Goal: Transaction & Acquisition: Purchase product/service

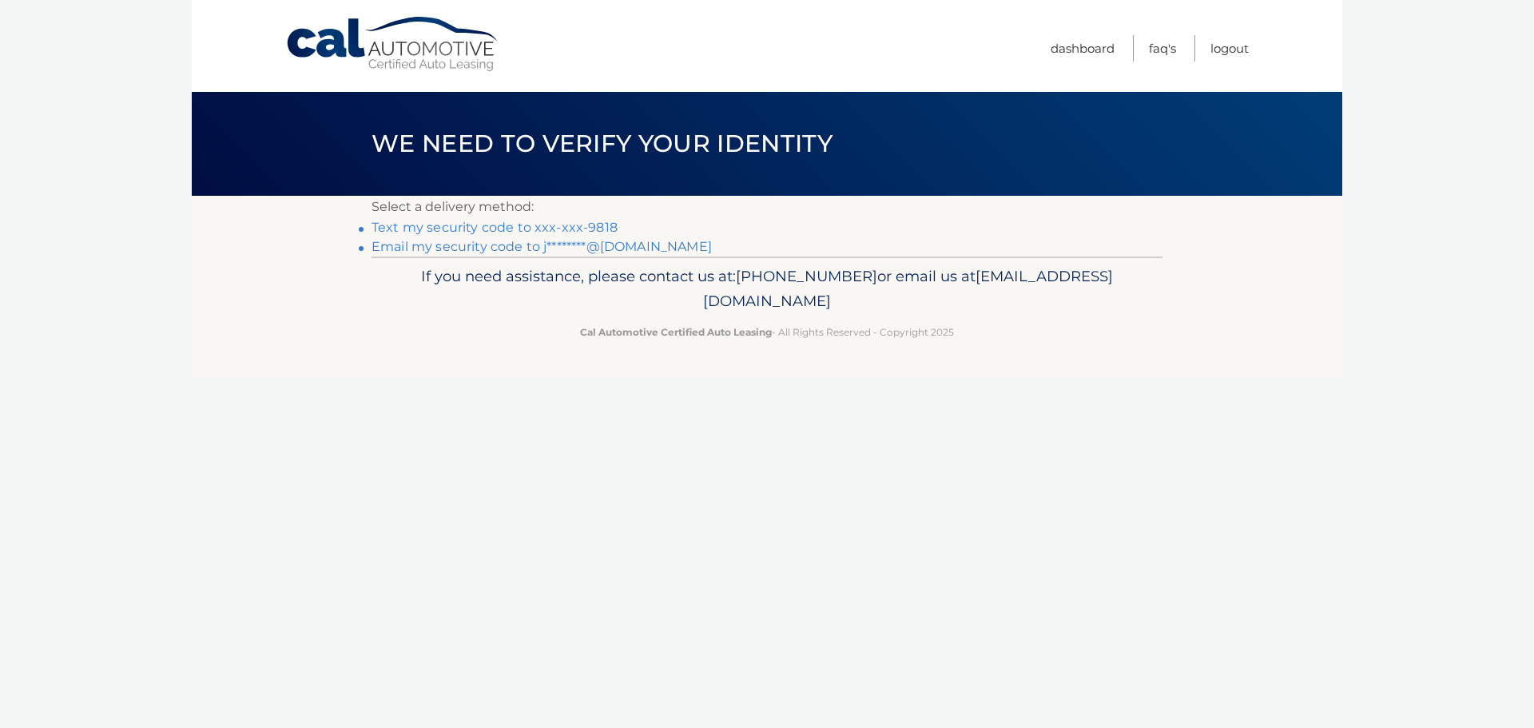
click at [458, 228] on link "Text my security code to xxx-xxx-9818" at bounding box center [495, 227] width 246 height 15
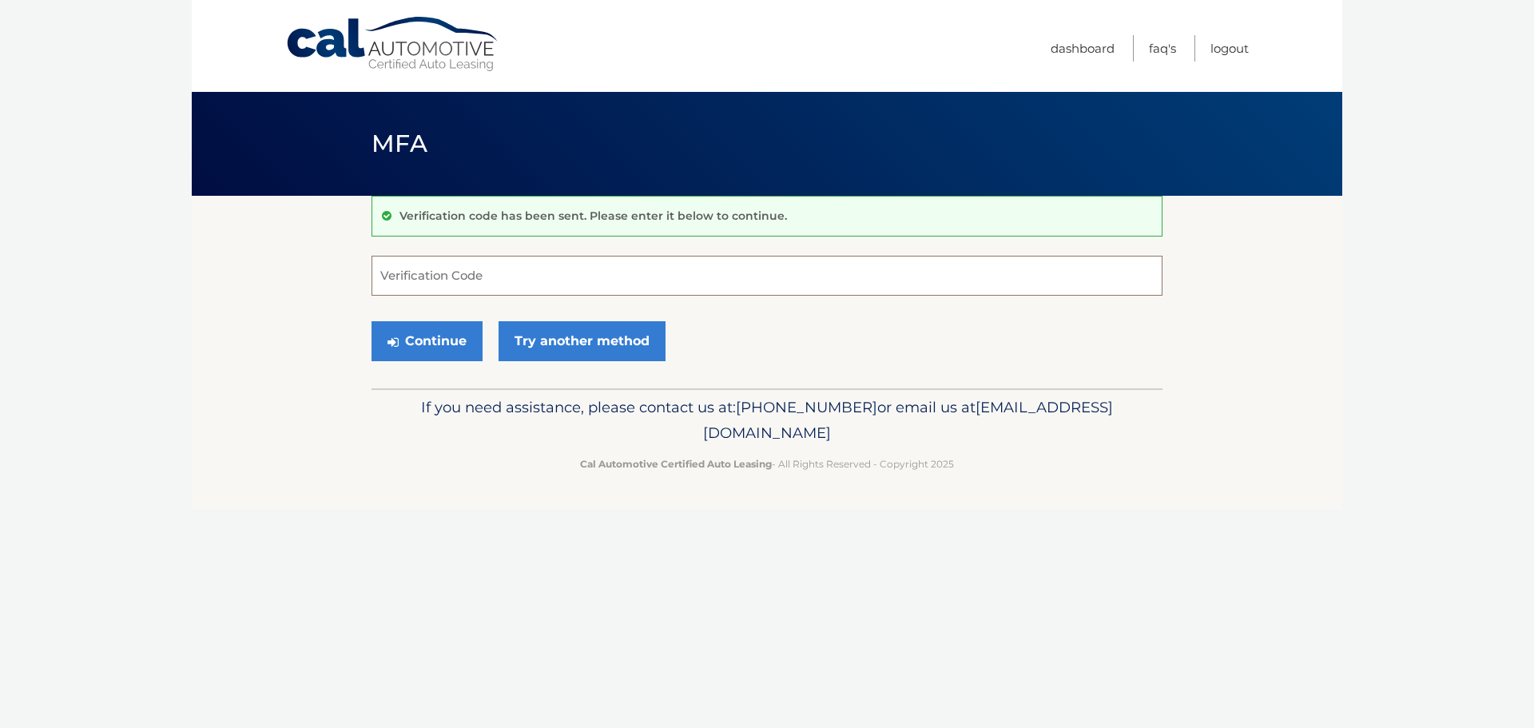
click at [440, 276] on input "Verification Code" at bounding box center [767, 276] width 791 height 40
type input "302452"
click at [438, 344] on button "Continue" at bounding box center [427, 341] width 111 height 40
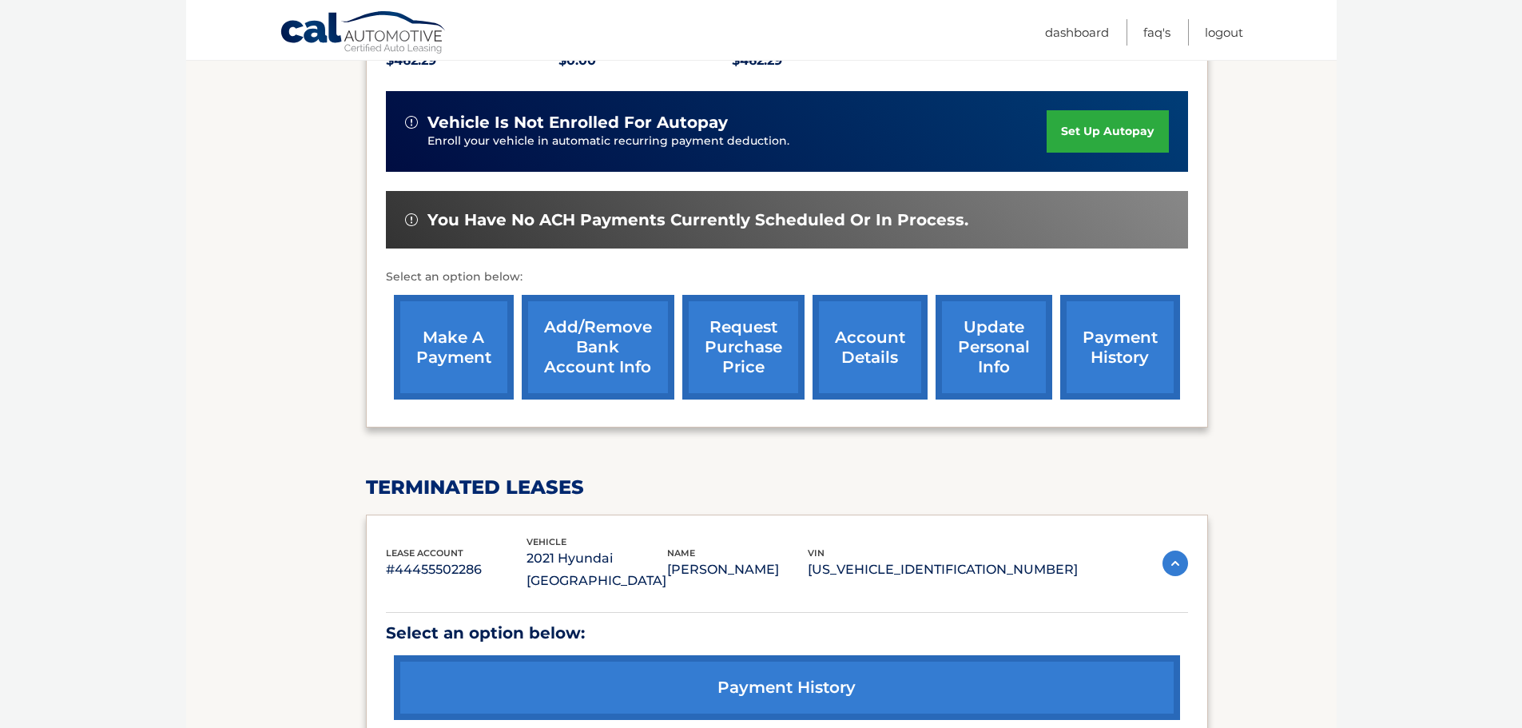
scroll to position [400, 0]
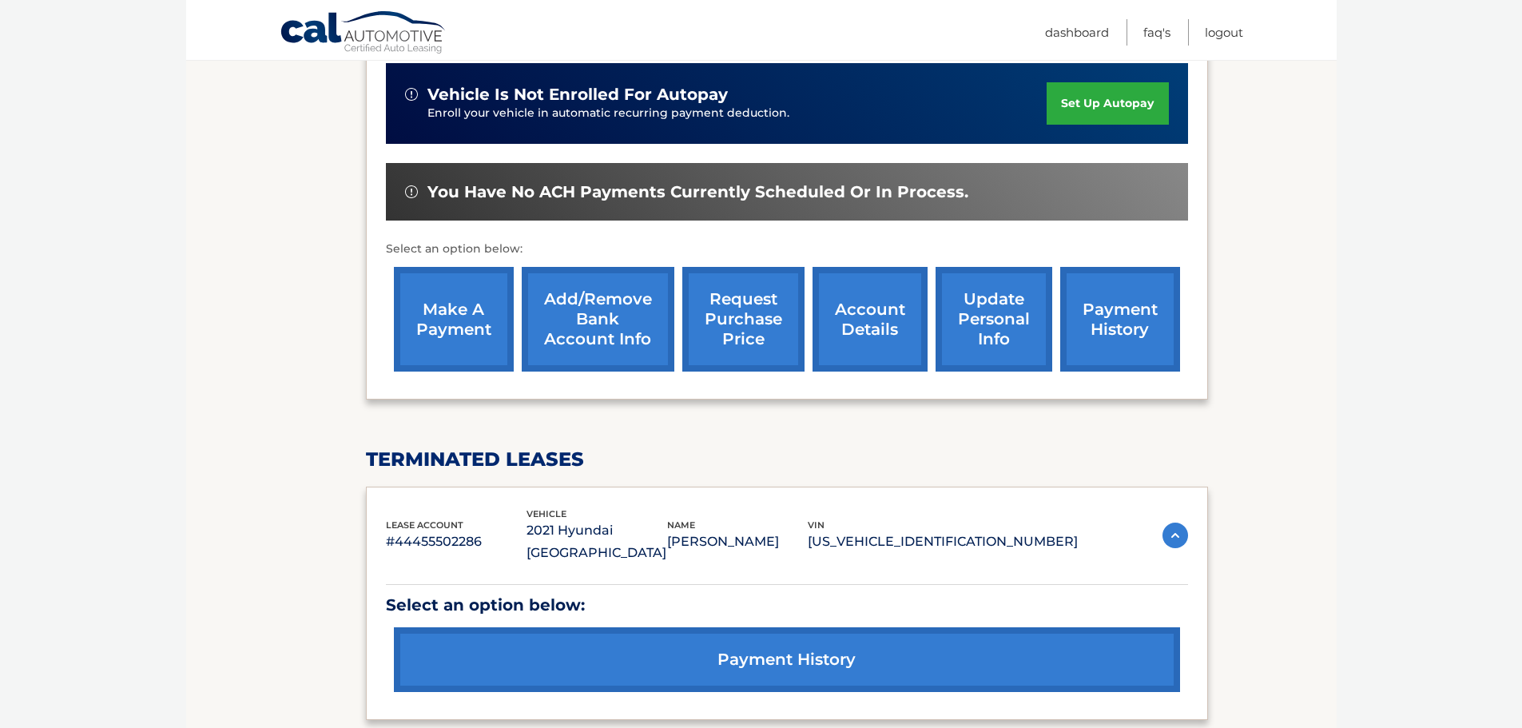
click at [452, 307] on link "make a payment" at bounding box center [454, 319] width 120 height 105
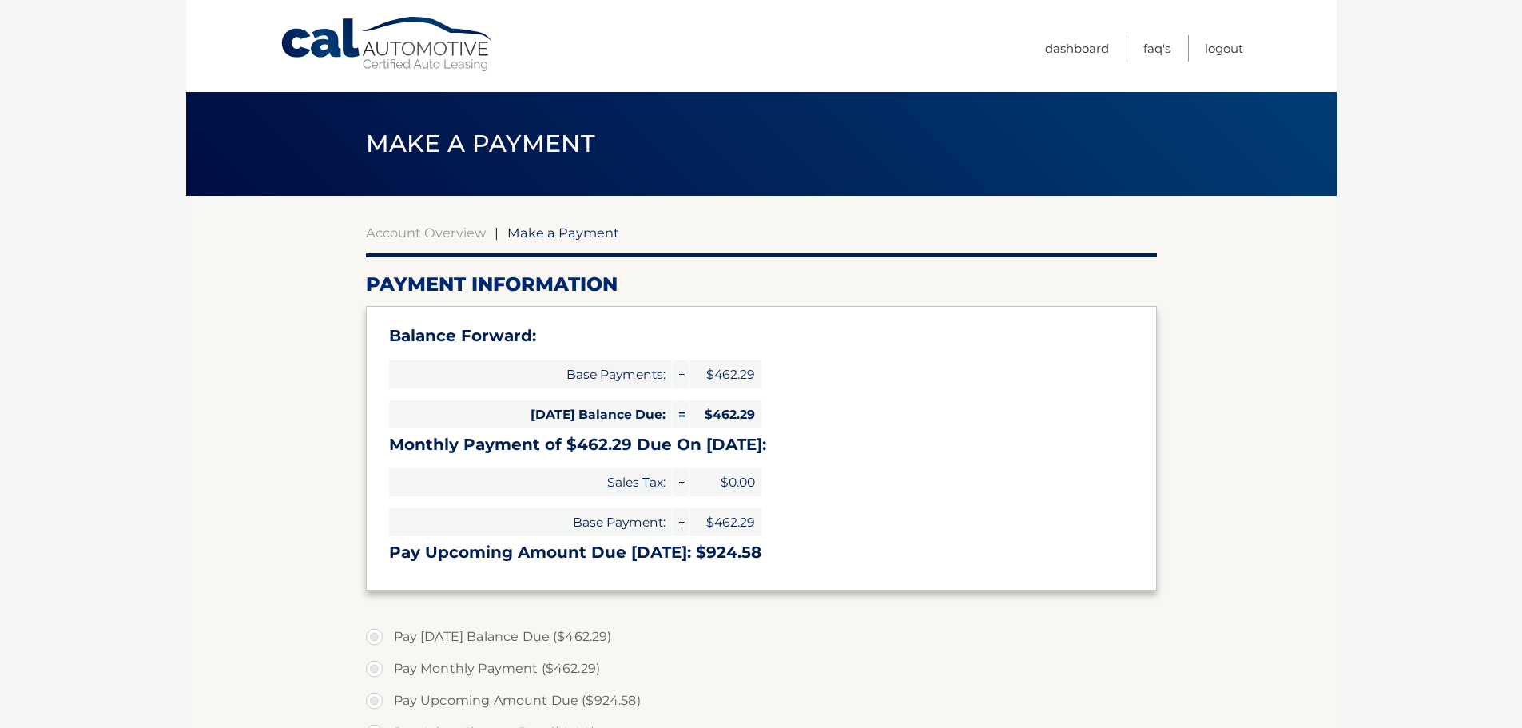
select select "YWQxZWU2OTUtYjc1Mi00NmNjLWEyNGItMjAyNjMyZGMwMzEw"
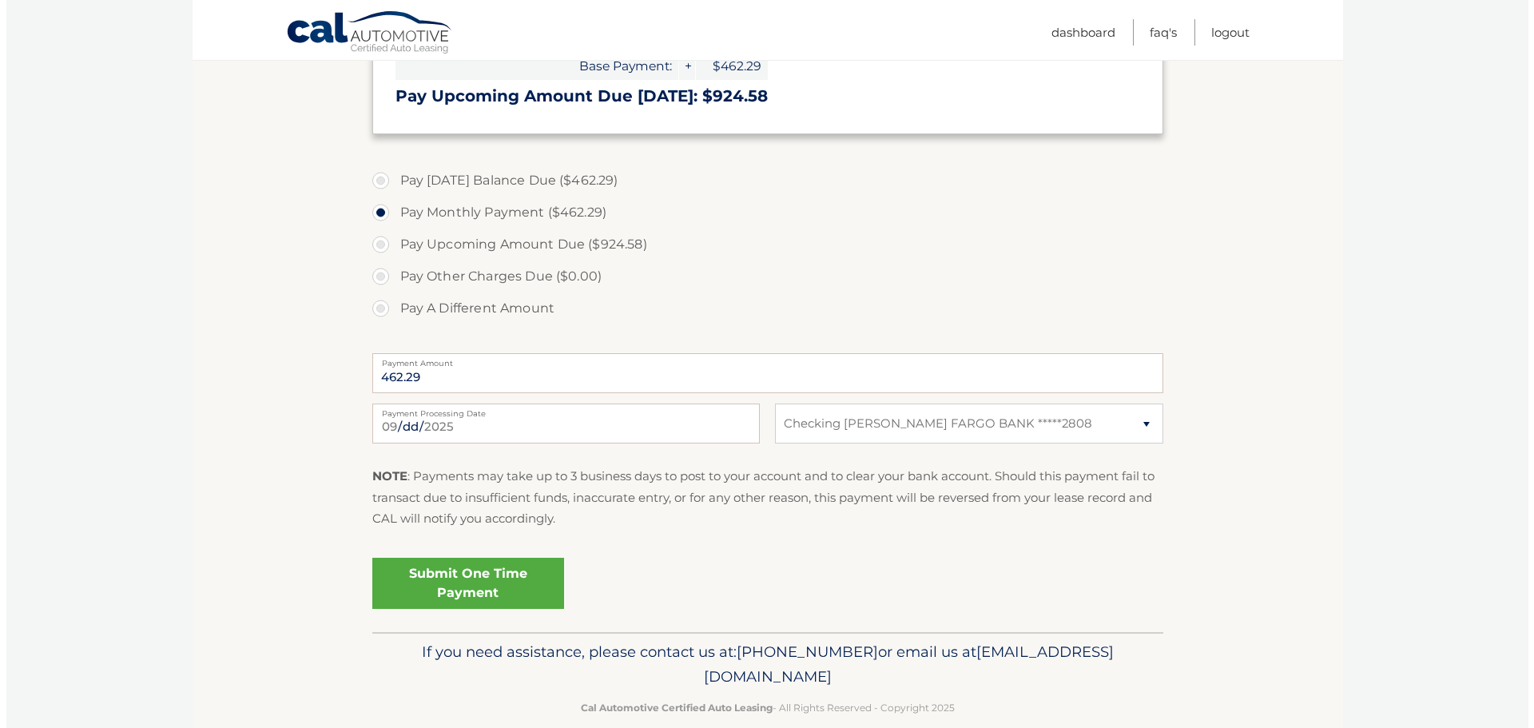
scroll to position [479, 0]
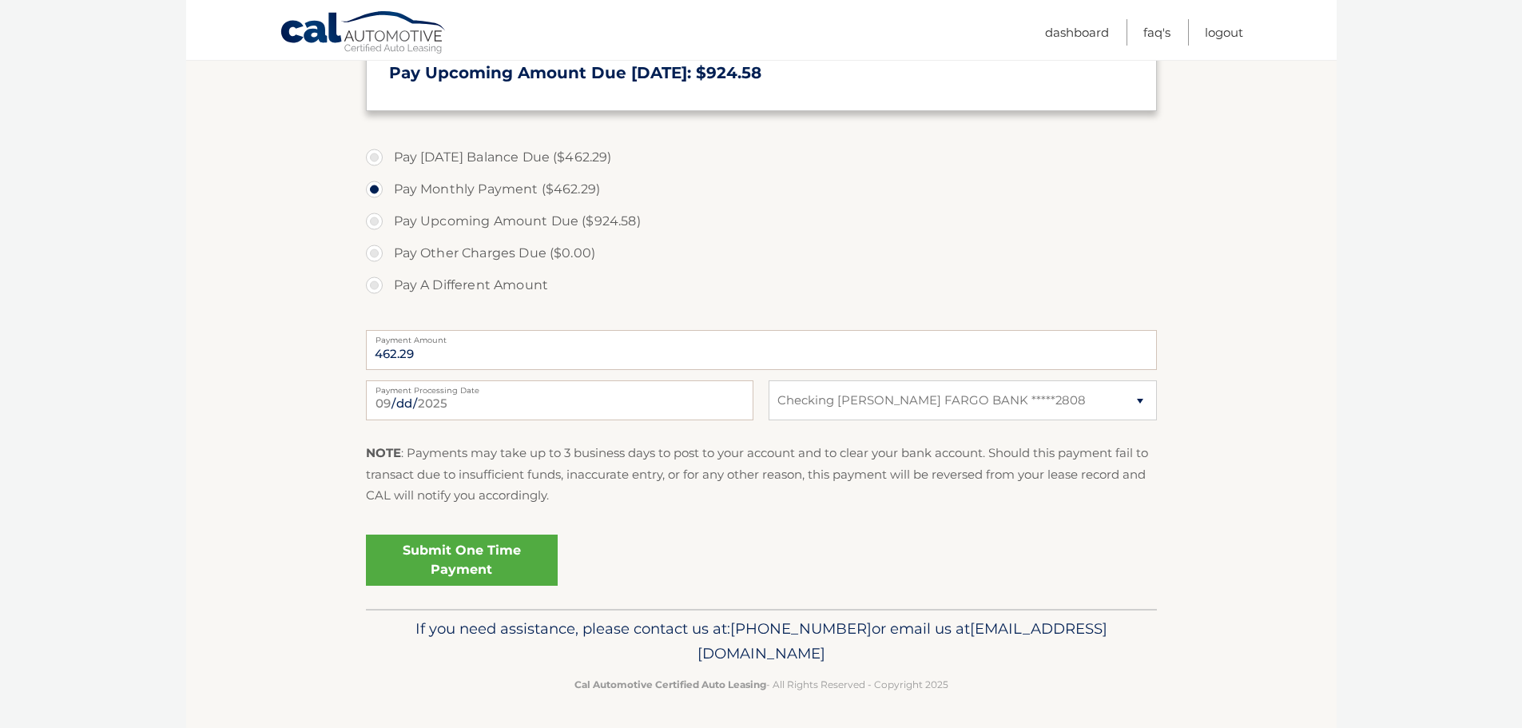
click at [464, 555] on link "Submit One Time Payment" at bounding box center [462, 560] width 192 height 51
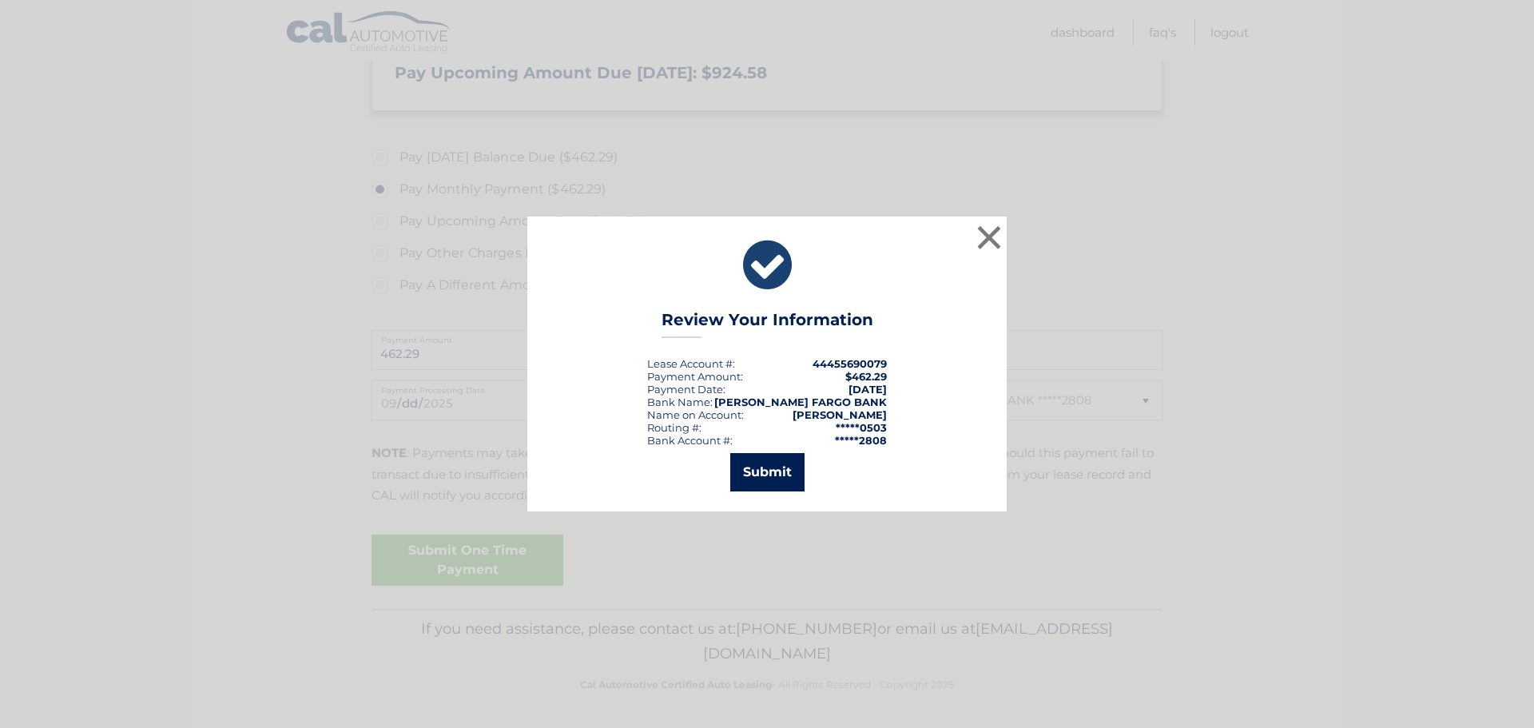
click at [777, 467] on button "Submit" at bounding box center [767, 472] width 74 height 38
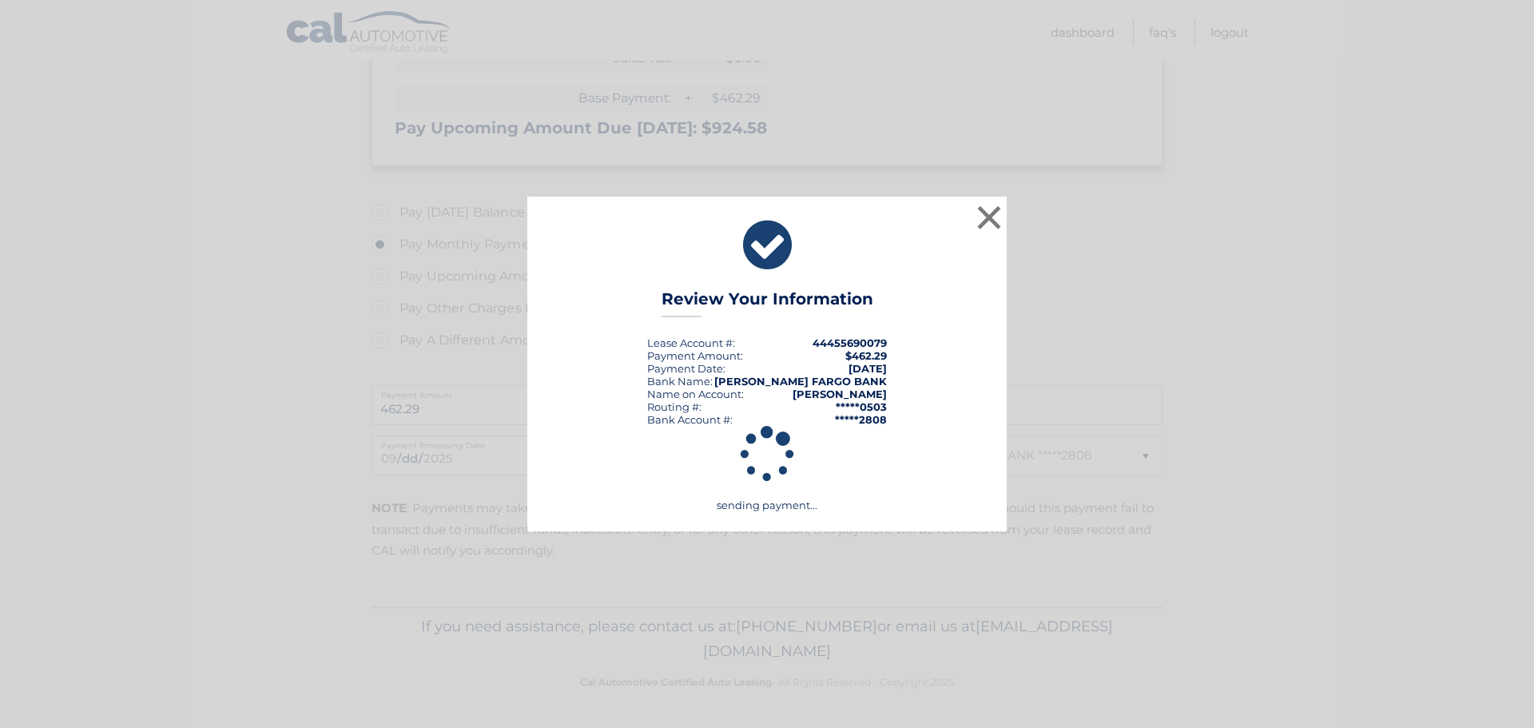
scroll to position [424, 0]
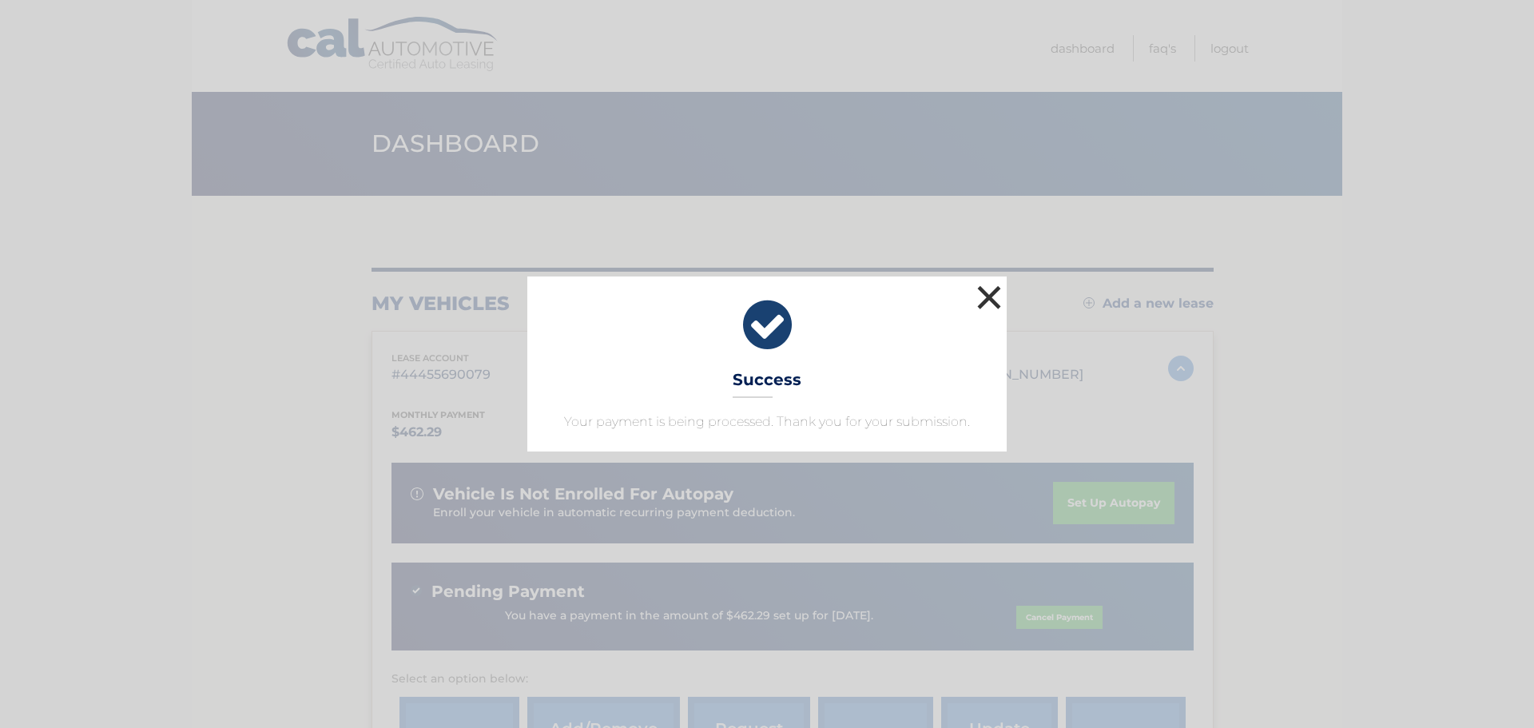
click at [996, 294] on button "×" at bounding box center [989, 297] width 32 height 32
